Goal: Information Seeking & Learning: Compare options

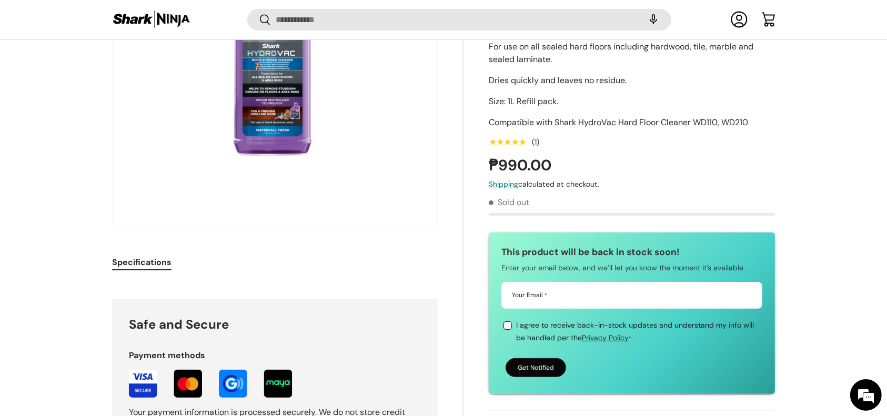
scroll to position [208, 0]
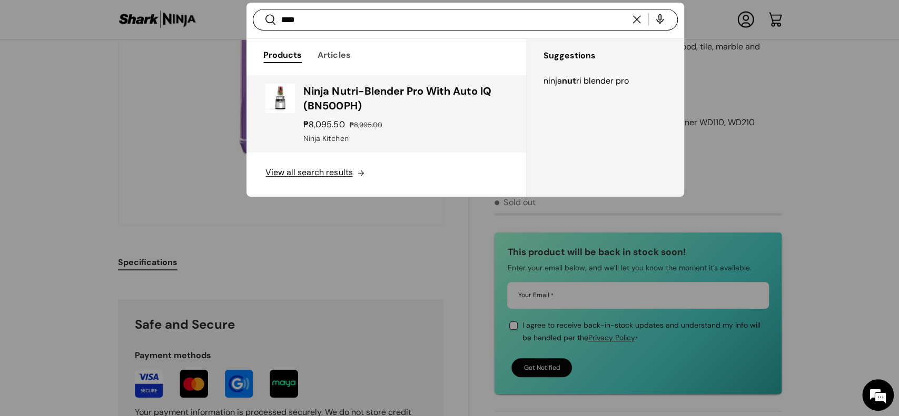
type input "***"
click at [431, 101] on h3 "Ninja Nutri-Blender Pro With Auto IQ (BN500PH)" at bounding box center [404, 98] width 203 height 29
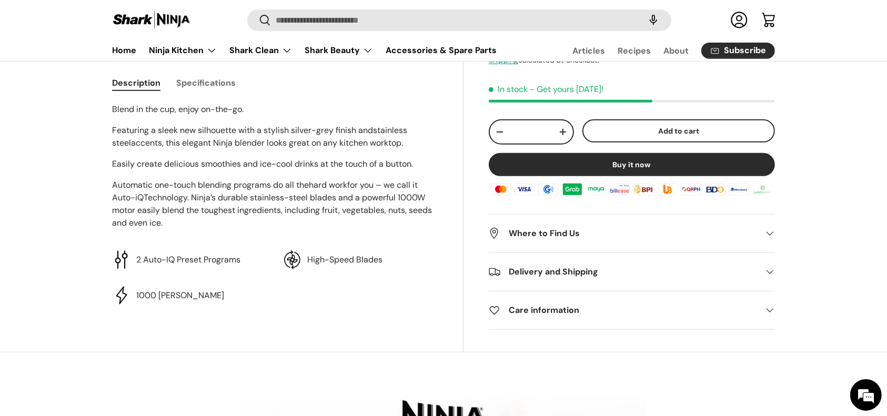
scroll to position [421, 0]
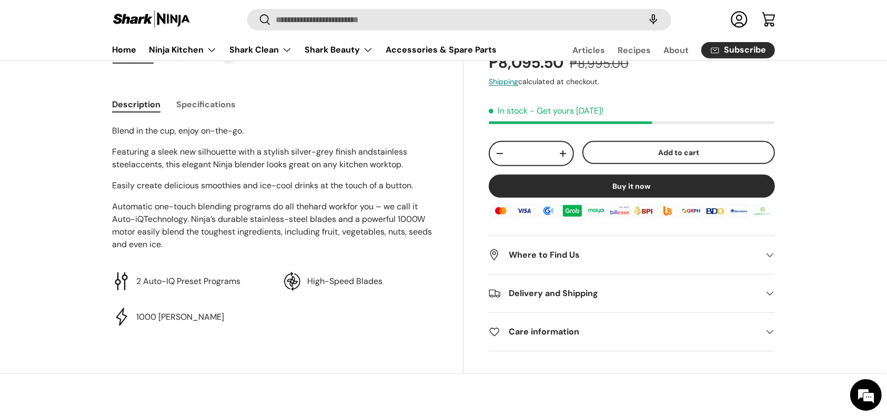
click at [223, 105] on button "Specifications" at bounding box center [205, 105] width 59 height 24
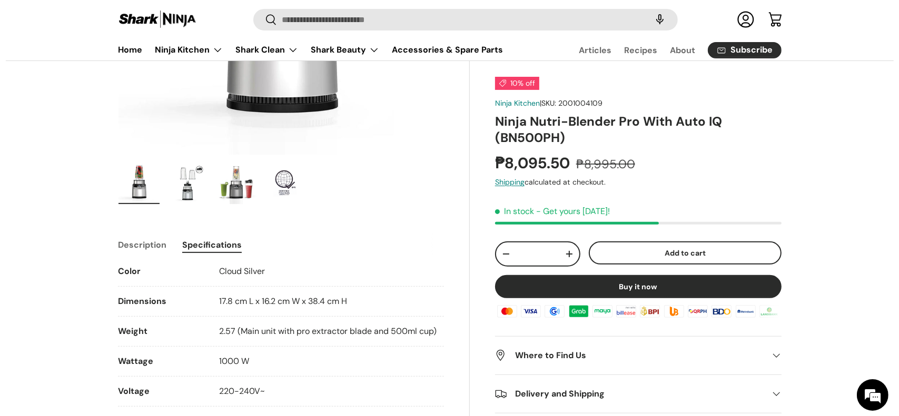
scroll to position [0, 0]
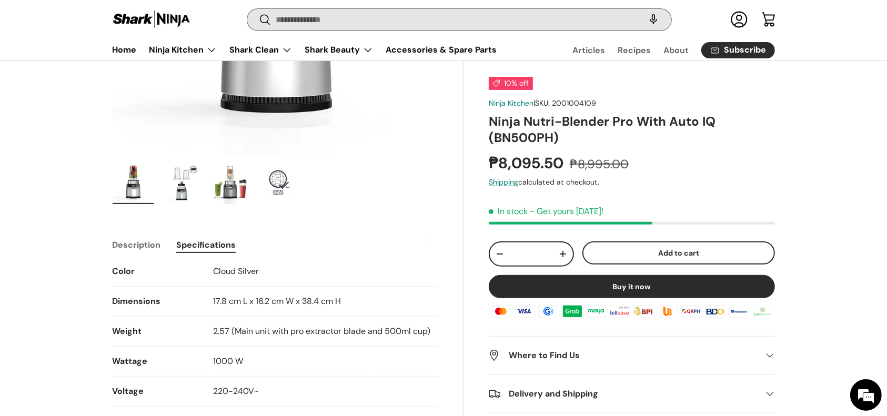
click at [306, 22] on input "Search" at bounding box center [459, 20] width 424 height 22
type input "****"
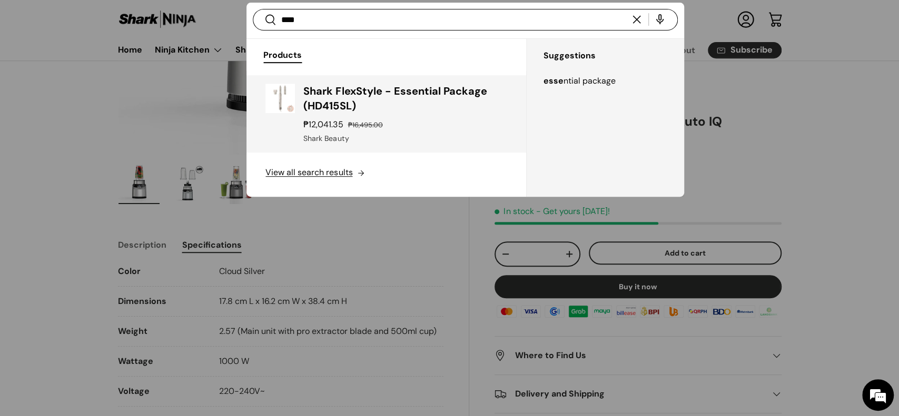
click at [367, 90] on h3 "Shark FlexStyle - Essential Package (HD415SL)" at bounding box center [404, 98] width 203 height 29
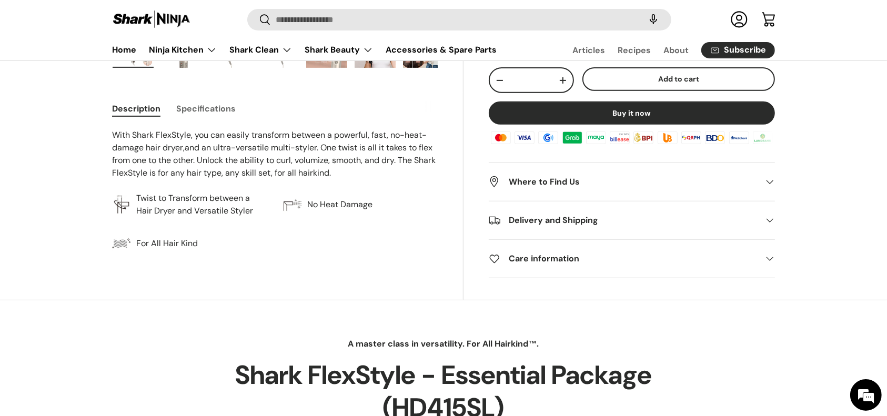
scroll to position [351, 0]
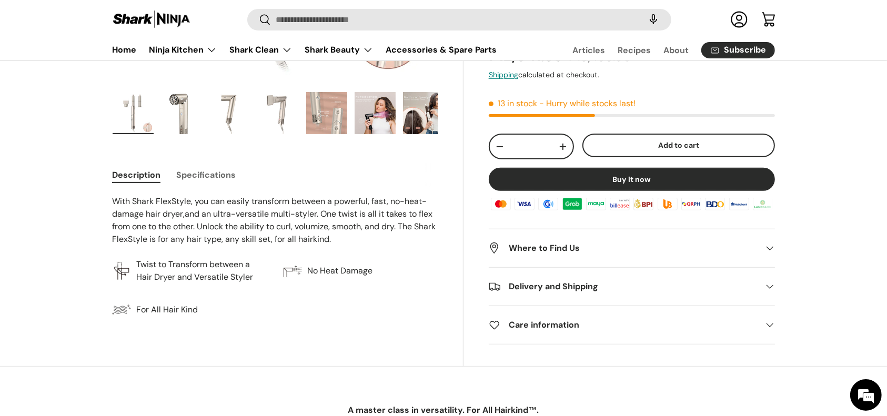
click at [223, 174] on button "Specifications" at bounding box center [205, 175] width 59 height 24
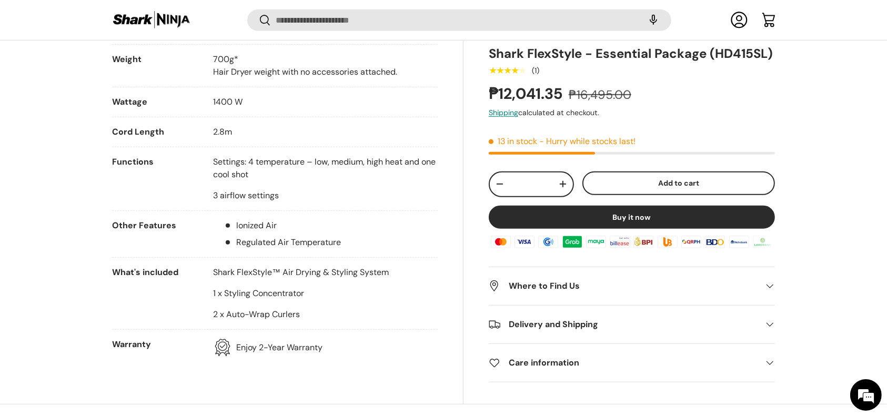
scroll to position [559, 0]
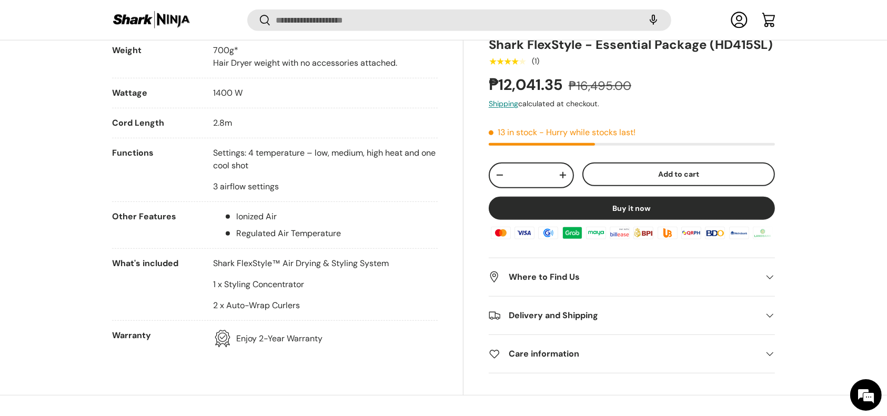
click at [213, 215] on ul "Ionized Air Regulated Air Temperature" at bounding box center [277, 225] width 128 height 29
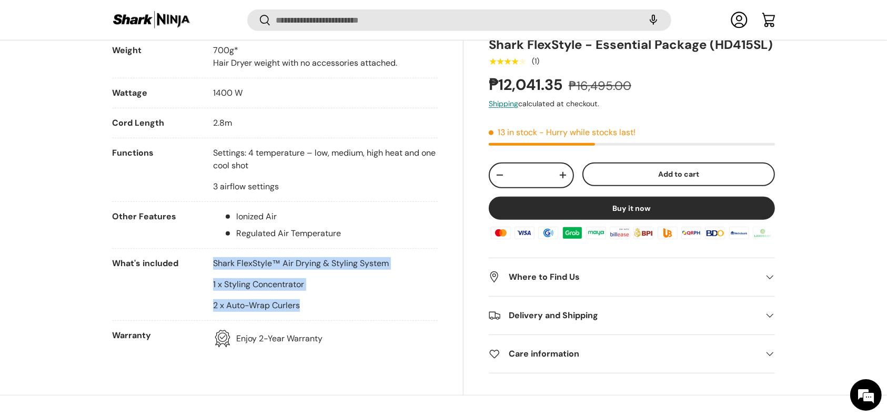
drag, startPoint x: 290, startPoint y: 286, endPoint x: 299, endPoint y: 251, distance: 35.9
click at [329, 310] on li "What's included Shark FlexStyle™ Air Drying & Styling System 1 x Styling Concen…" at bounding box center [275, 289] width 326 height 64
copy div "Shark FlexStyle™ Air Drying & Styling System 1 x Styling Concentrator 2 x Auto-…"
